Goal: Transaction & Acquisition: Obtain resource

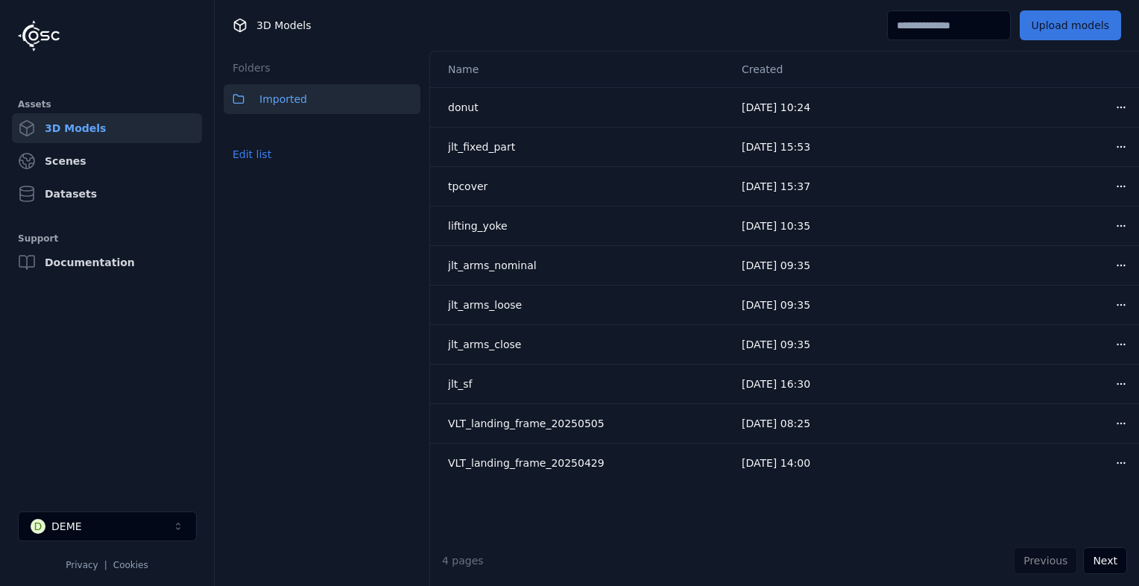
click at [1066, 26] on button "Upload models" at bounding box center [1070, 25] width 101 height 30
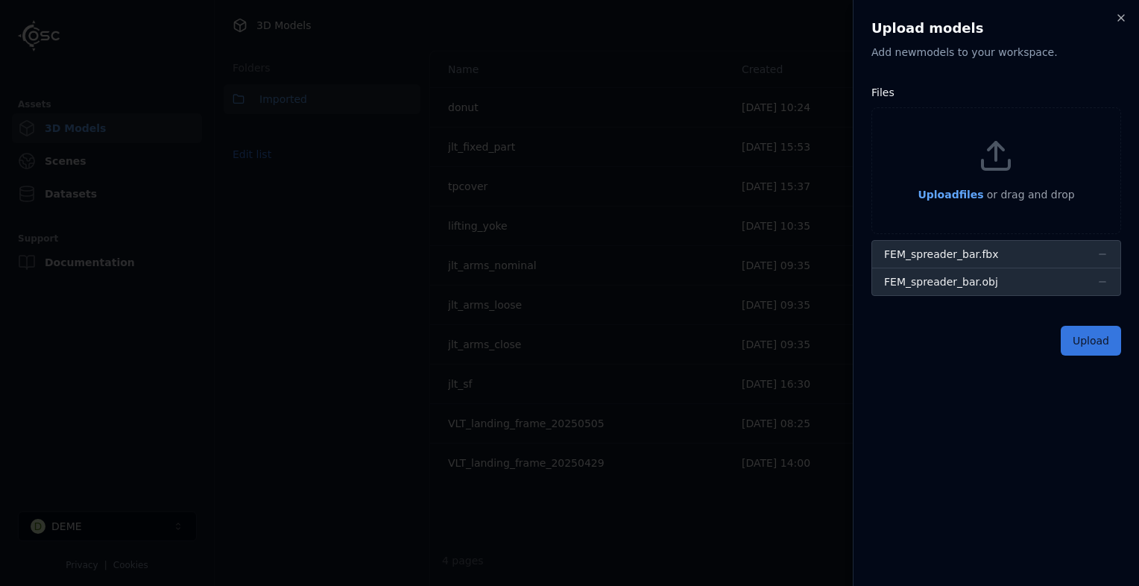
click at [1113, 335] on button "Upload" at bounding box center [1091, 341] width 60 height 30
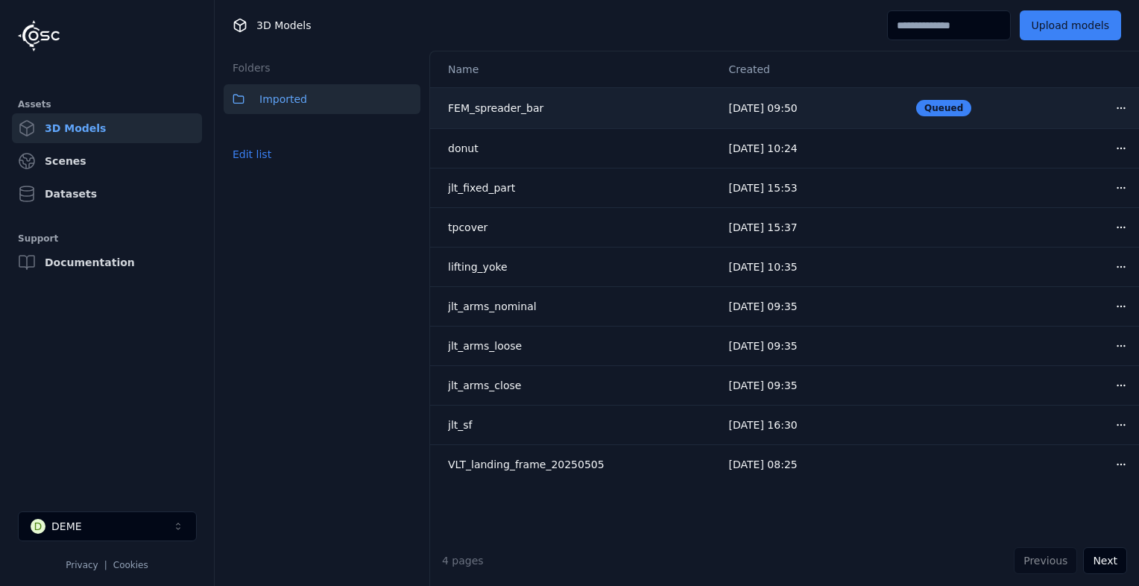
click at [1109, 106] on html "Assets 3D Models Scenes Datasets Support Documentation D DEME Privacy | Cookies…" at bounding box center [569, 293] width 1139 height 586
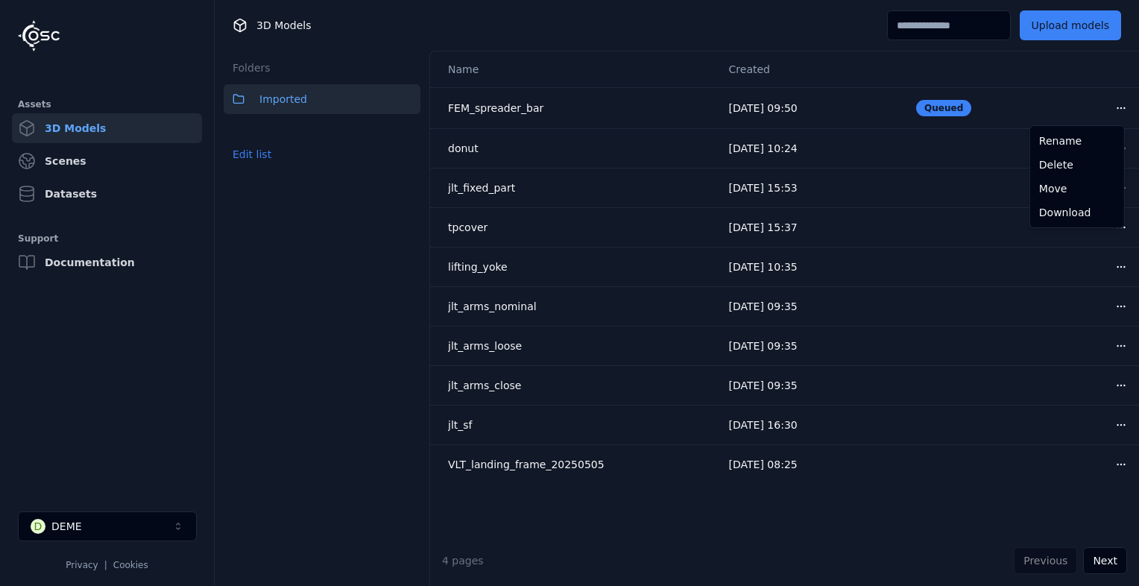
click at [416, 19] on html "Assets 3D Models Scenes Datasets Support Documentation D DEME Privacy | Cookies…" at bounding box center [569, 293] width 1139 height 586
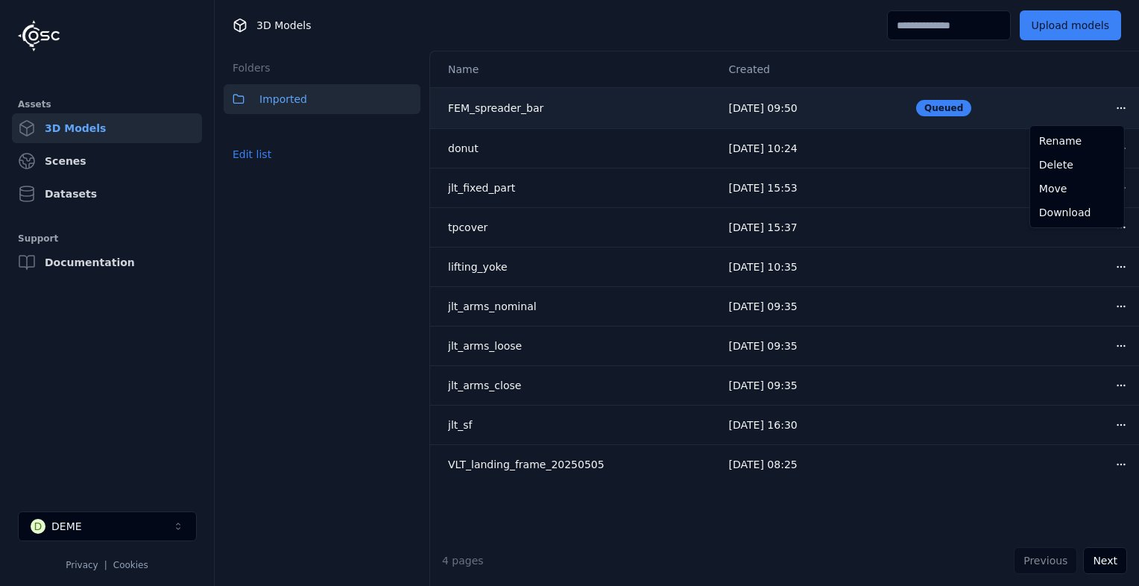
click at [1110, 106] on html "Assets 3D Models Scenes Datasets Support Documentation D DEME Privacy | Cookies…" at bounding box center [569, 293] width 1139 height 586
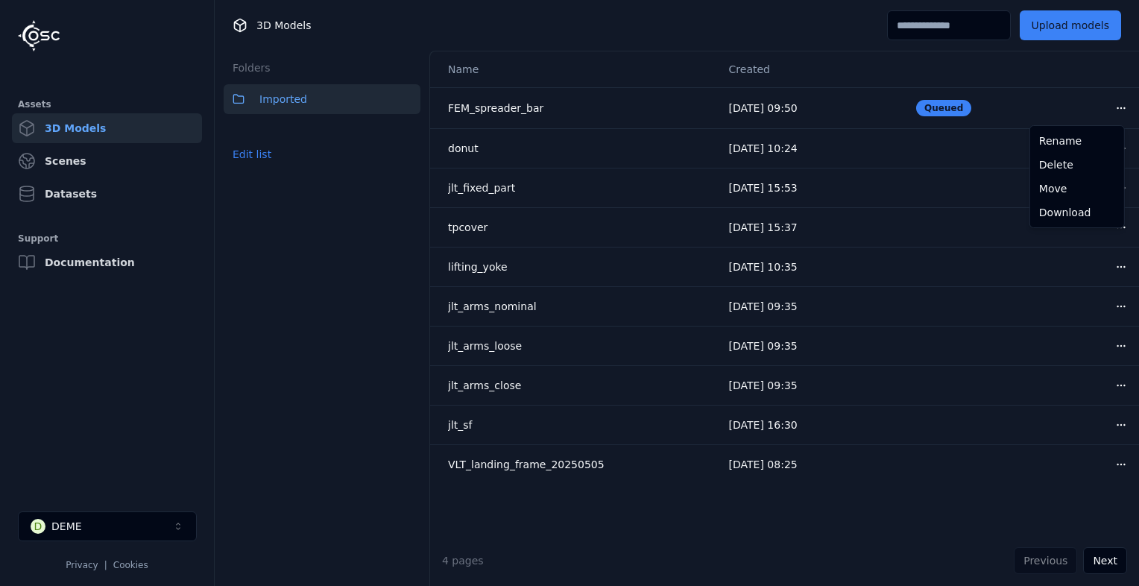
click at [746, 45] on html "Assets 3D Models Scenes Datasets Support Documentation D DEME Privacy | Cookies…" at bounding box center [569, 293] width 1139 height 586
click at [1046, 25] on button "Upload models" at bounding box center [1070, 25] width 101 height 30
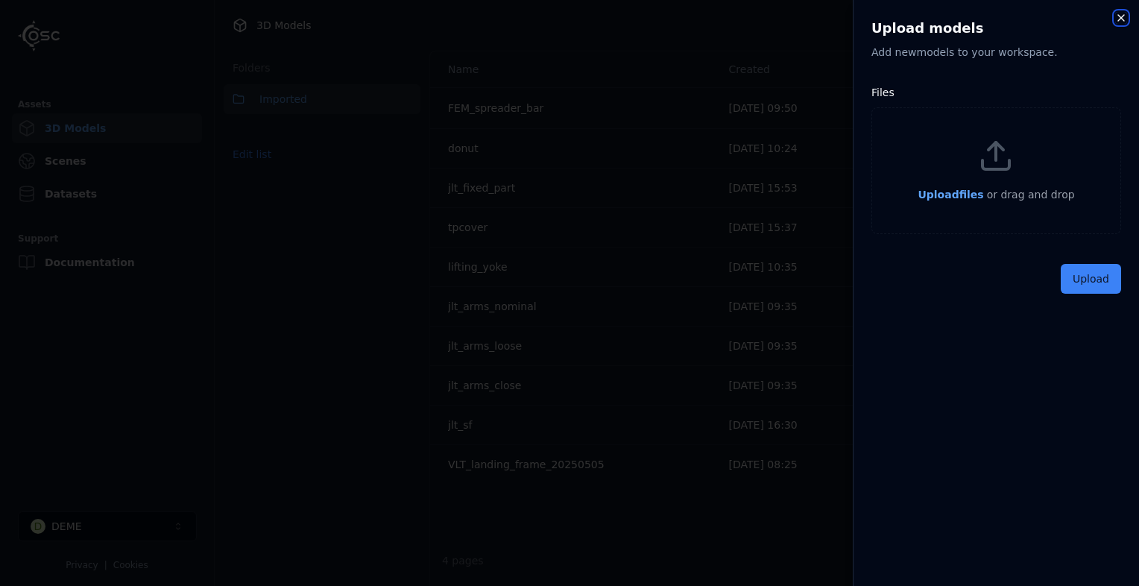
click at [1119, 13] on icon "button" at bounding box center [1121, 18] width 12 height 12
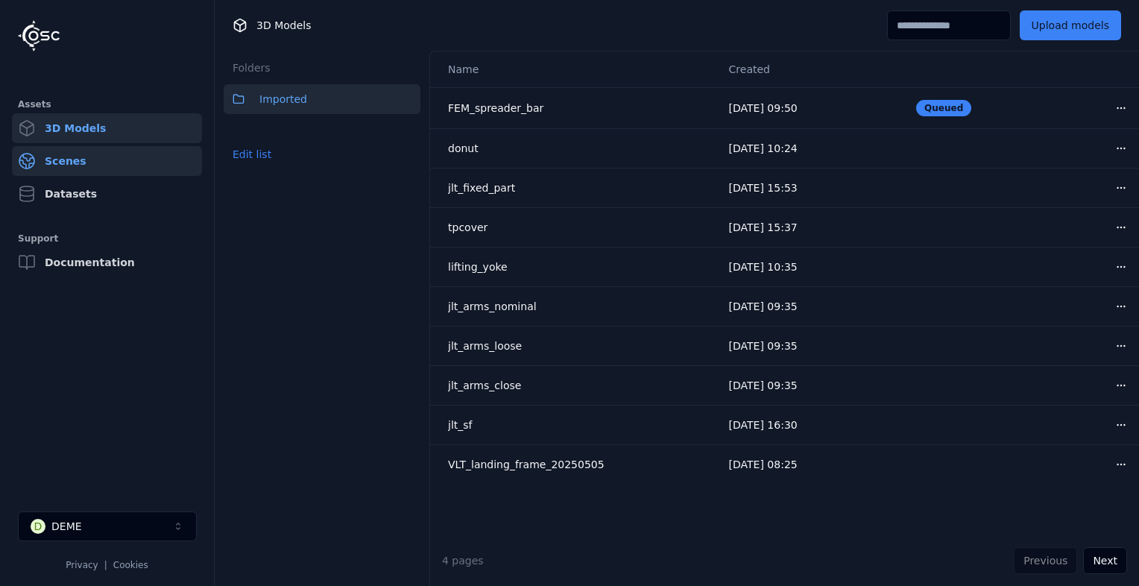
click at [113, 165] on link "Scenes" at bounding box center [107, 161] width 190 height 30
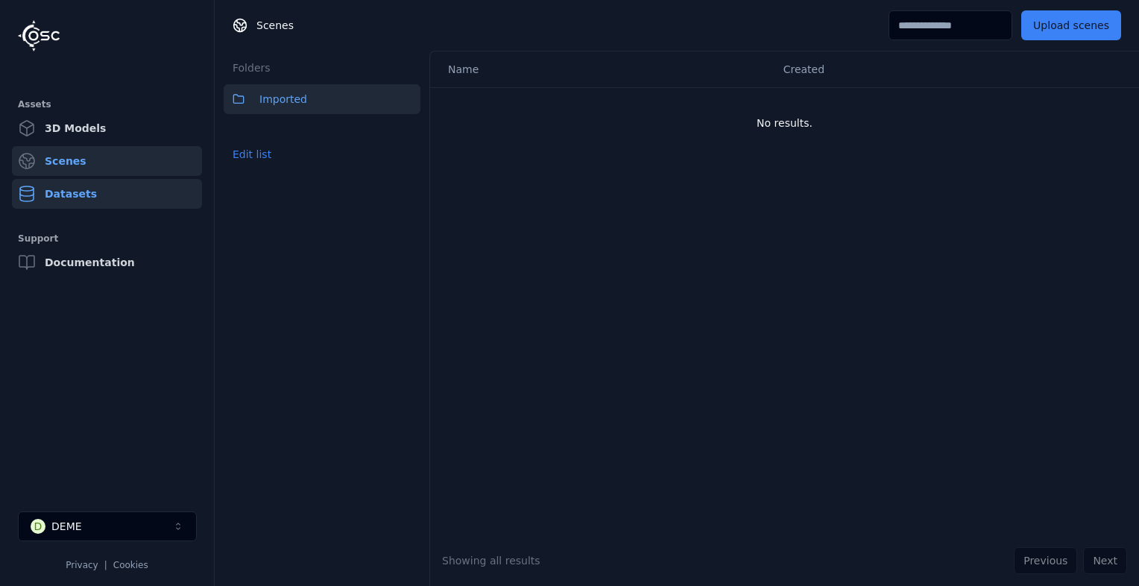
click at [116, 192] on link "Datasets" at bounding box center [107, 194] width 190 height 30
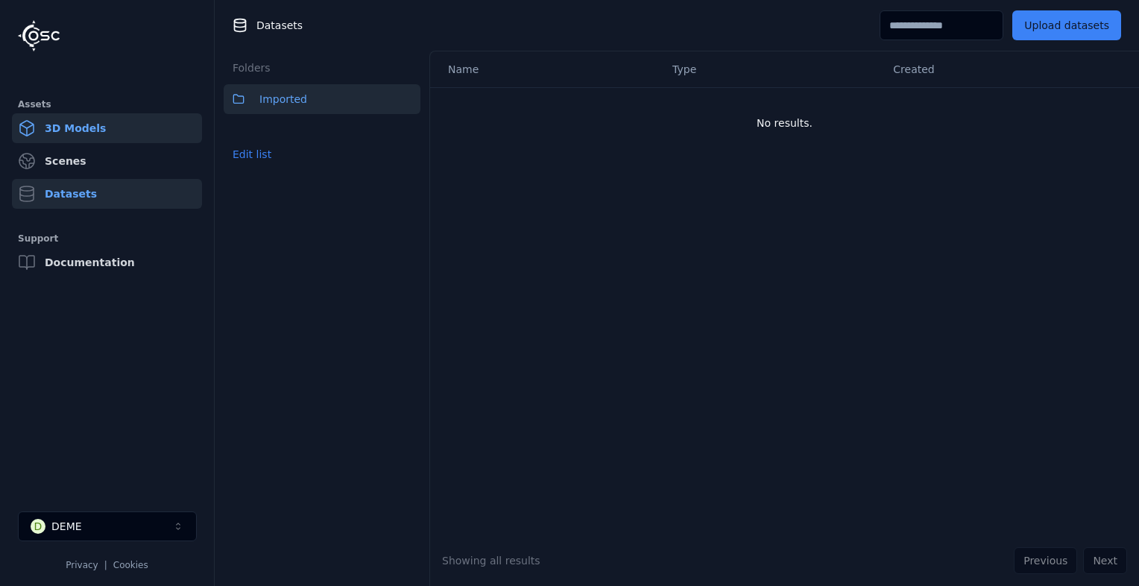
click at [121, 123] on link "3D Models" at bounding box center [107, 128] width 190 height 30
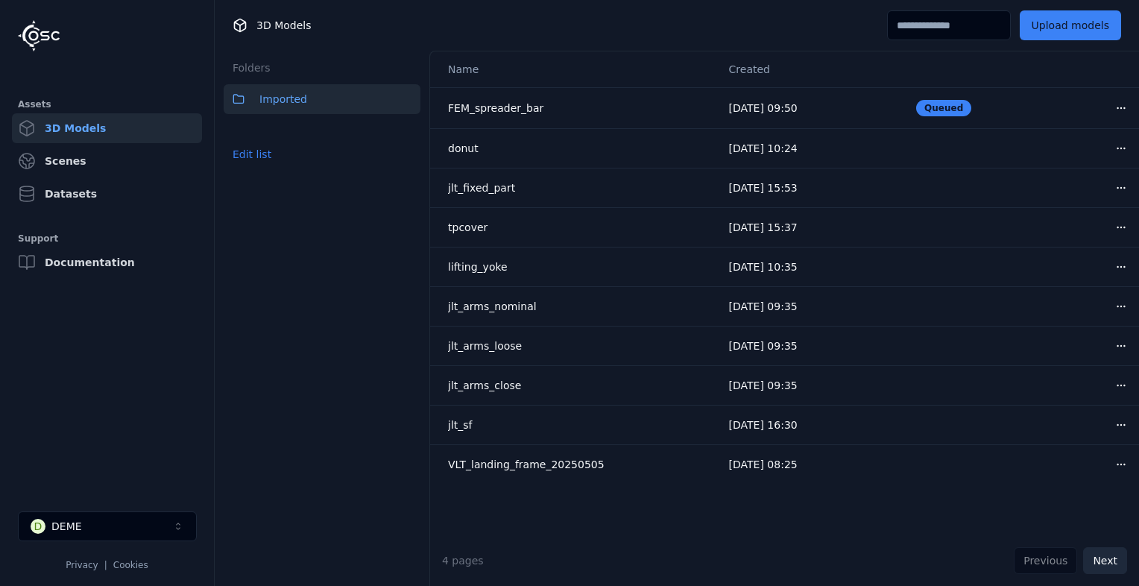
click at [1113, 566] on button "Next" at bounding box center [1105, 560] width 44 height 27
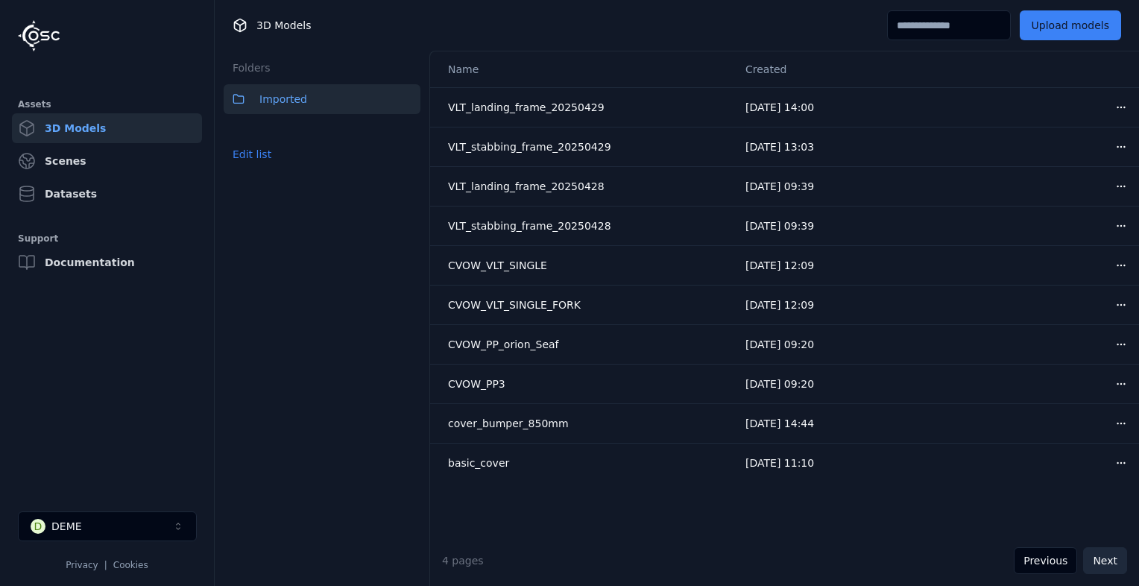
click at [1103, 561] on button "Next" at bounding box center [1105, 560] width 44 height 27
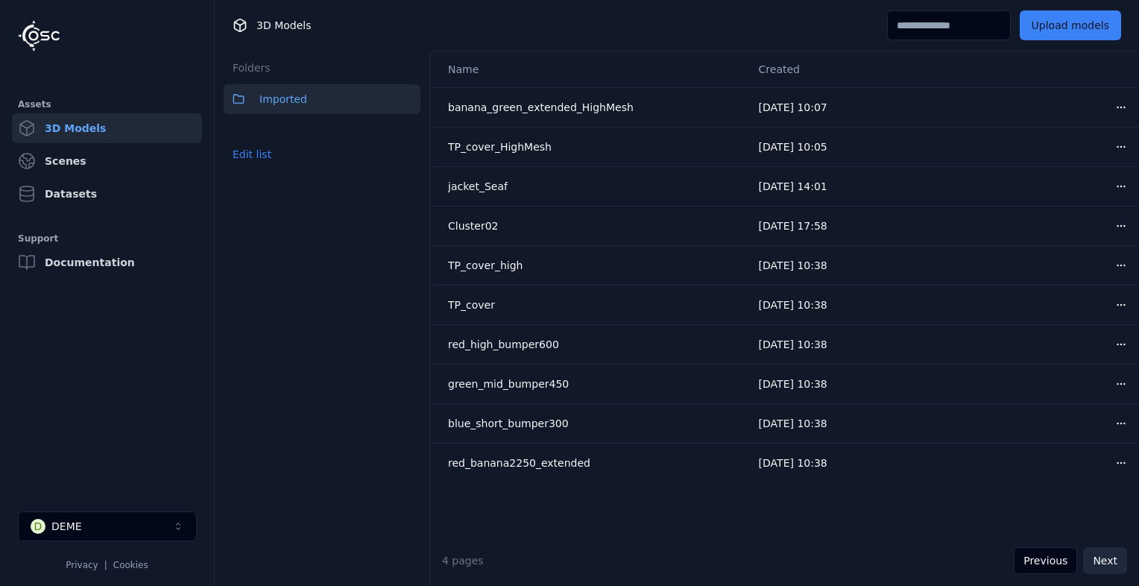
click at [1103, 561] on button "Next" at bounding box center [1105, 560] width 44 height 27
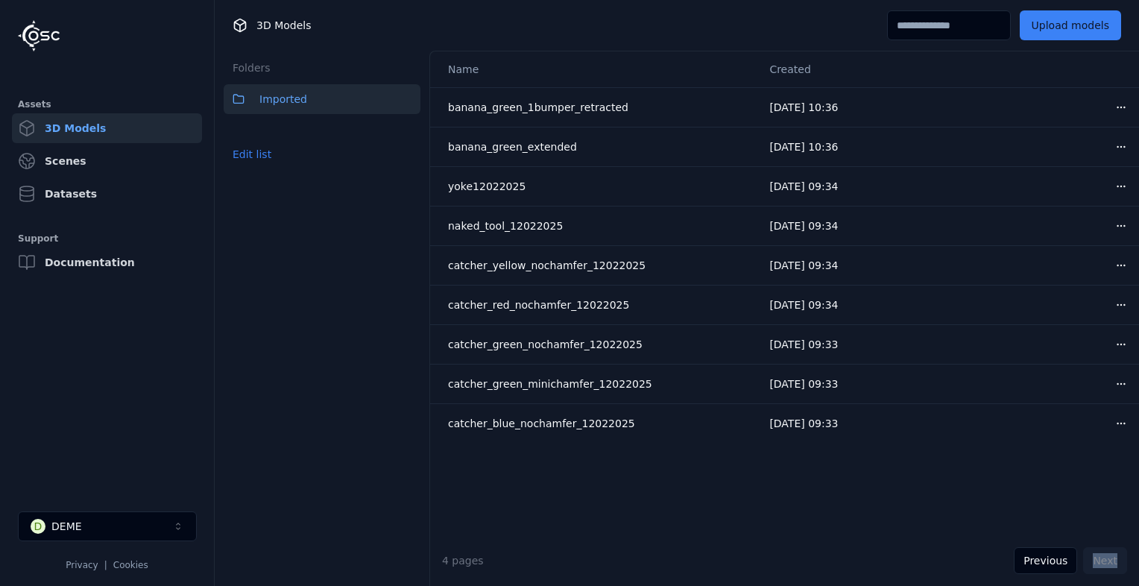
click at [1103, 561] on div "Previous Next" at bounding box center [1070, 560] width 113 height 27
drag, startPoint x: 1103, startPoint y: 561, endPoint x: 1062, endPoint y: 560, distance: 41.0
click at [1062, 560] on button "Previous" at bounding box center [1045, 560] width 63 height 27
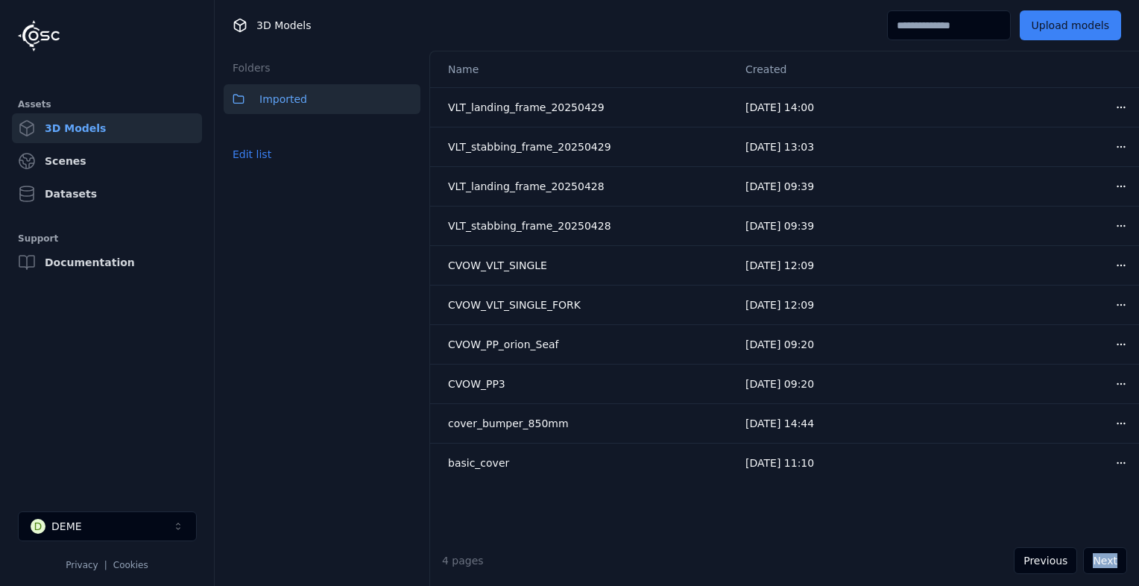
click at [1055, 557] on button "Previous" at bounding box center [1045, 560] width 63 height 27
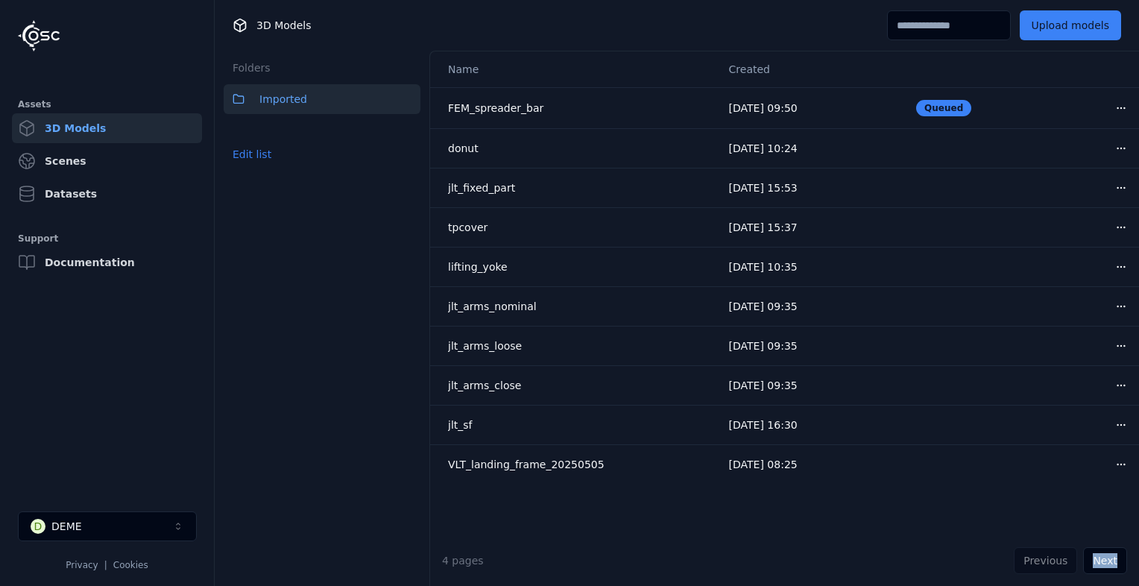
click at [1055, 557] on div "Previous Next" at bounding box center [1070, 560] width 113 height 27
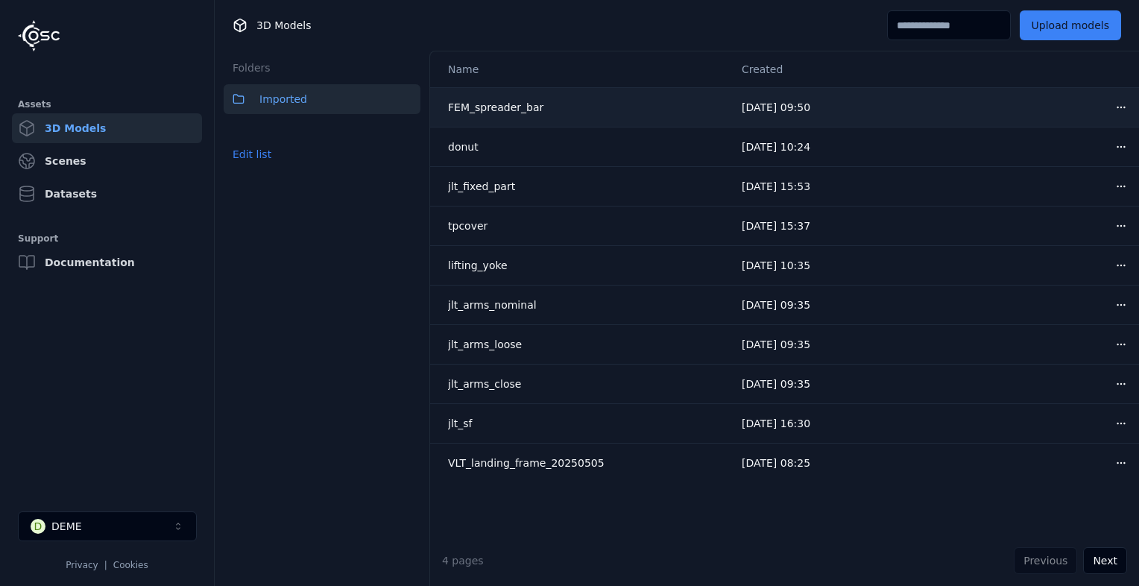
click at [1109, 104] on html "Assets 3D Models Scenes Datasets Support Documentation D DEME Privacy | Cookies…" at bounding box center [569, 293] width 1139 height 586
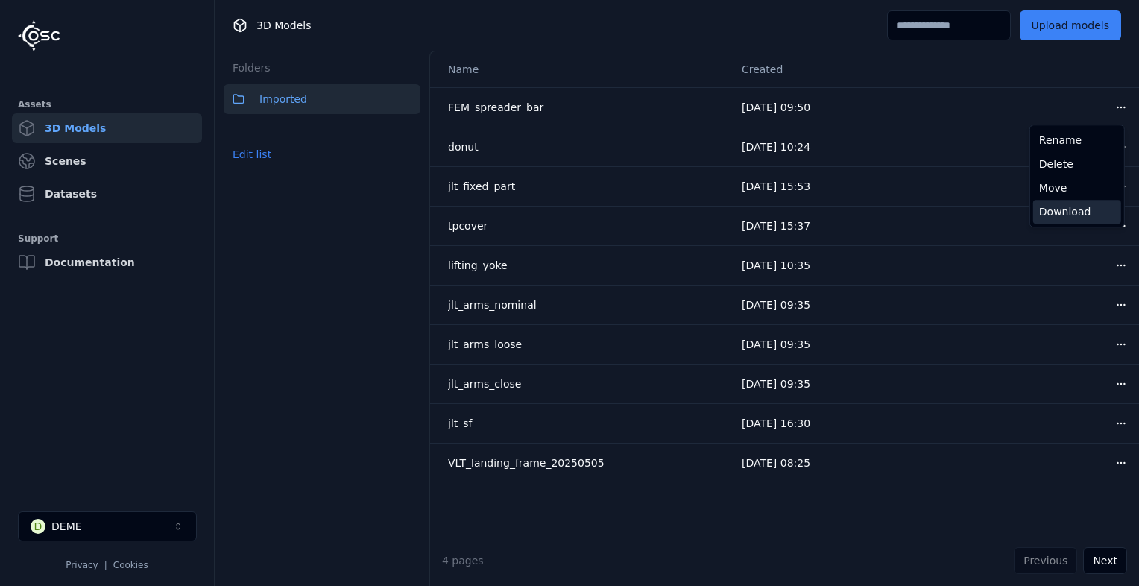
click at [1067, 213] on div "Download" at bounding box center [1077, 212] width 88 height 24
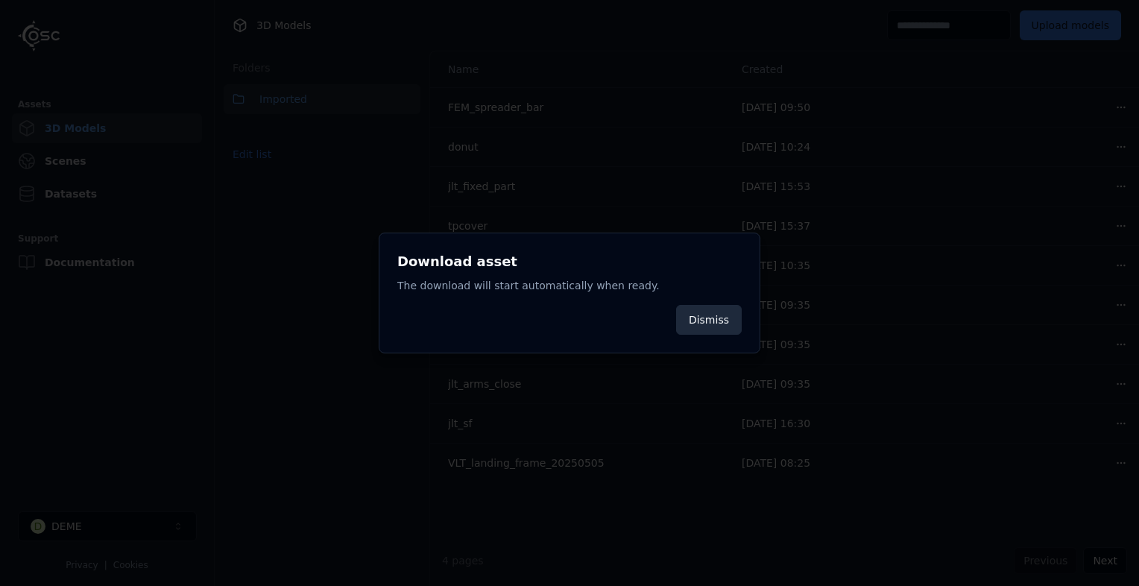
click at [729, 329] on button "Dismiss" at bounding box center [709, 320] width 66 height 30
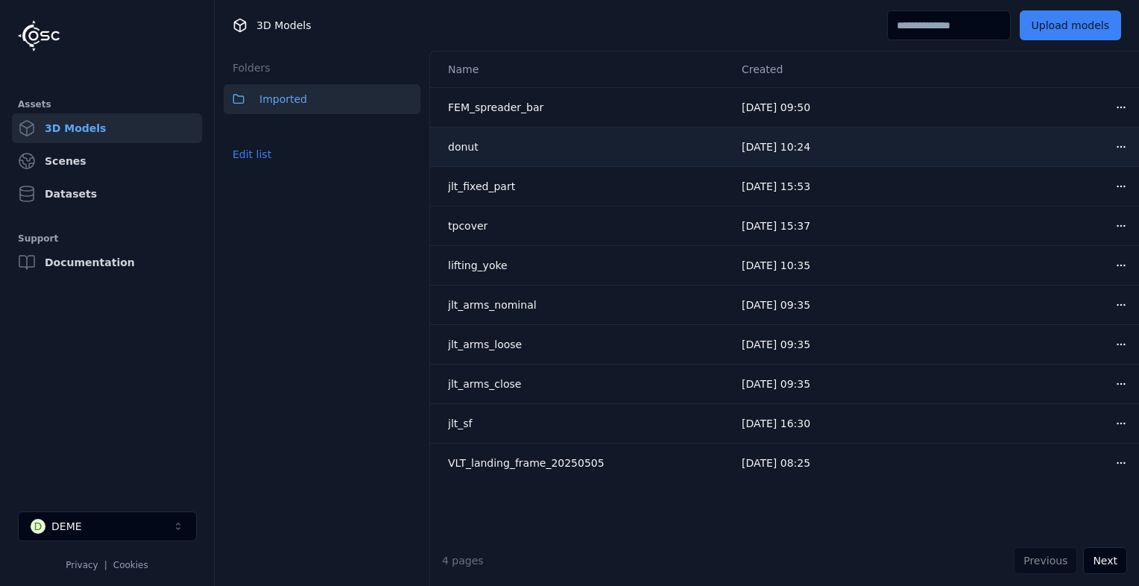
click at [1109, 145] on html "Assets 3D Models Scenes Datasets Support Documentation D DEME Privacy | Cookies…" at bounding box center [569, 293] width 1139 height 586
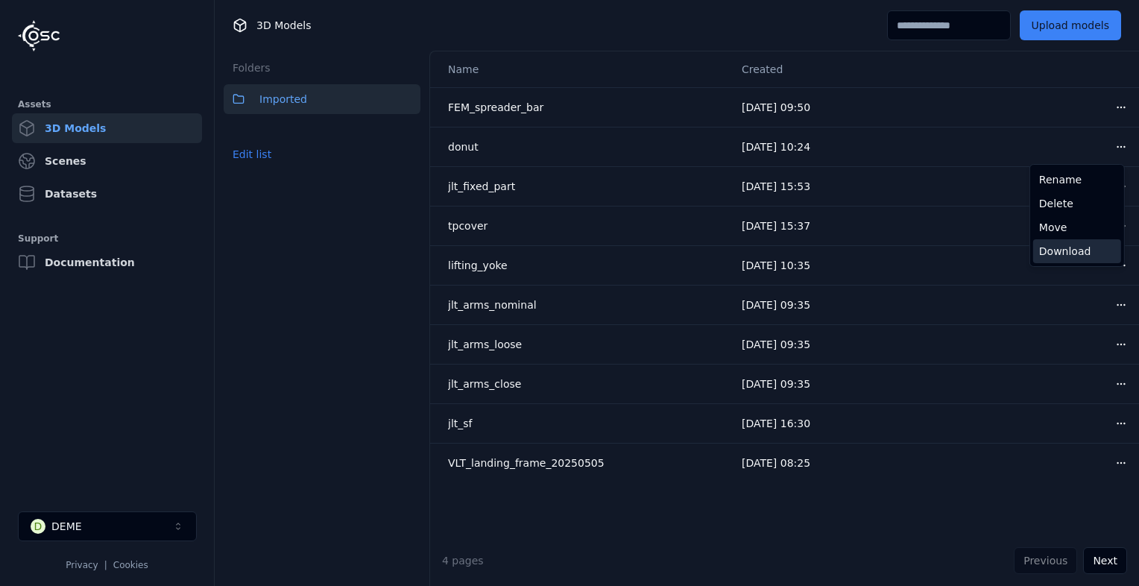
click at [1062, 251] on div "Download" at bounding box center [1077, 251] width 88 height 24
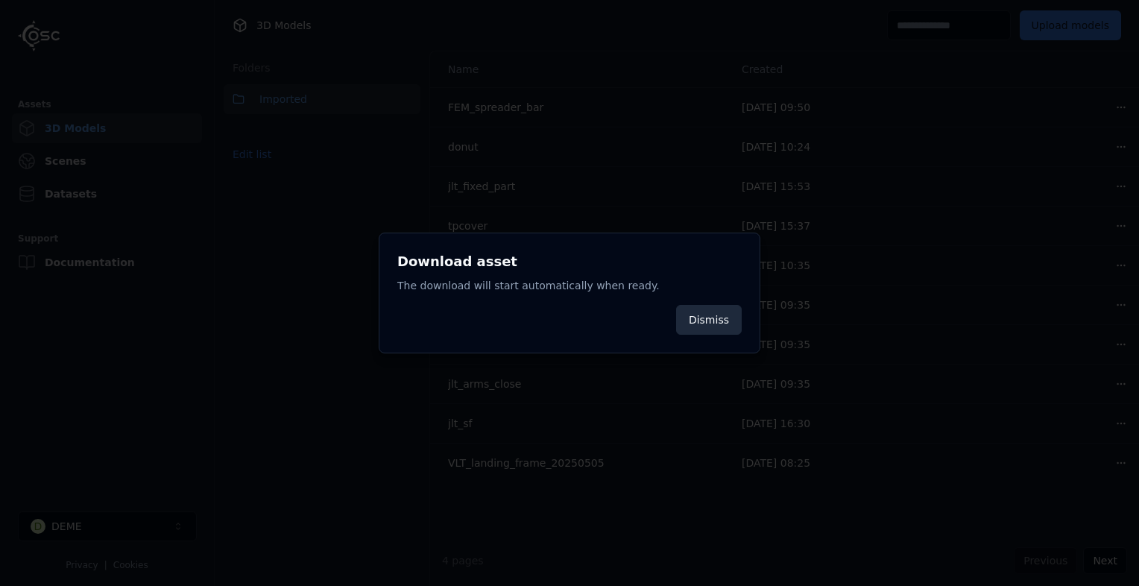
click at [708, 325] on button "Dismiss" at bounding box center [709, 320] width 66 height 30
